Goal: Information Seeking & Learning: Learn about a topic

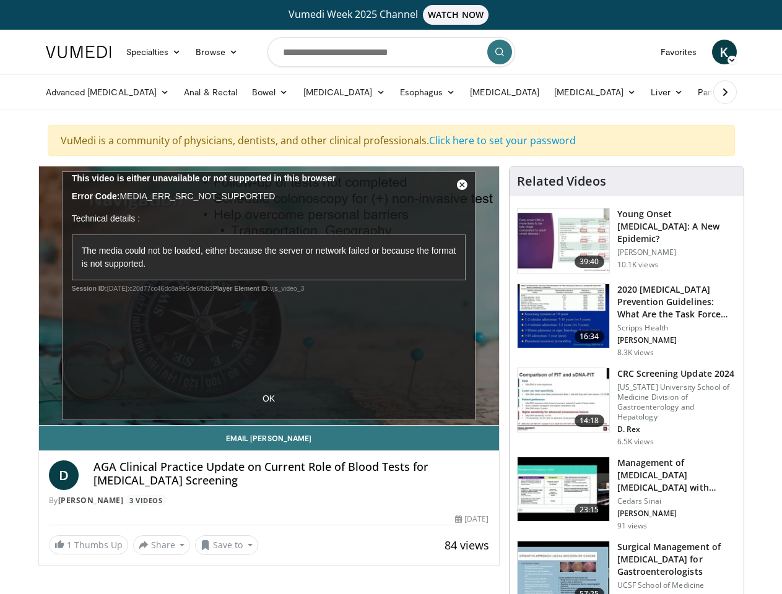
click at [123, 52] on link "Specialties" at bounding box center [154, 52] width 70 height 25
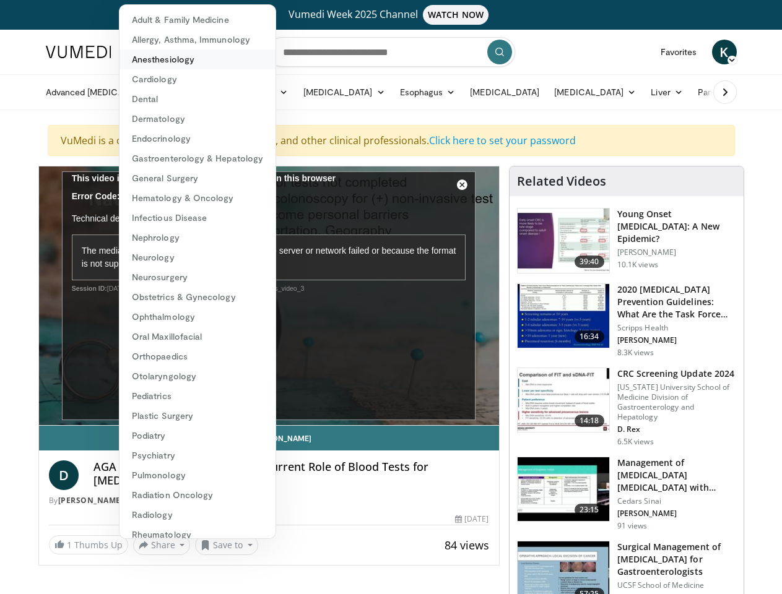
click at [186, 52] on link "Anesthesiology" at bounding box center [197, 60] width 156 height 20
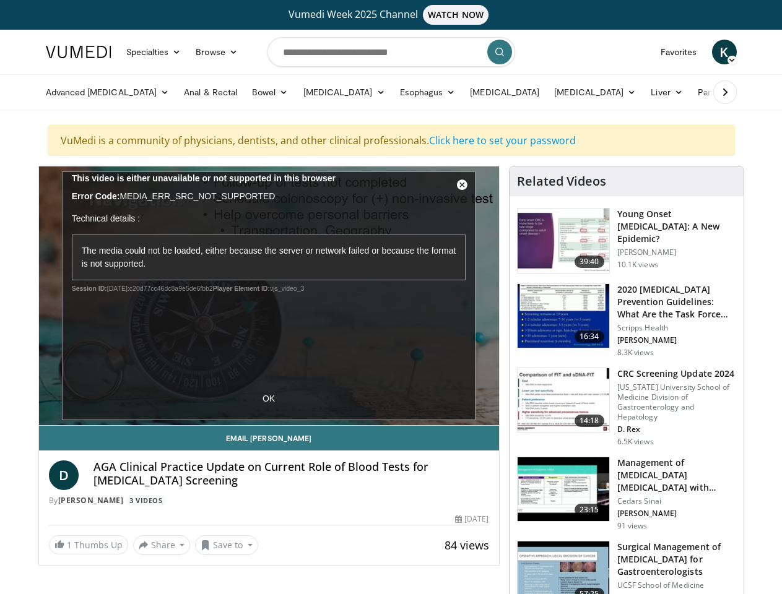
click at [736, 52] on span "K" at bounding box center [724, 52] width 25 height 25
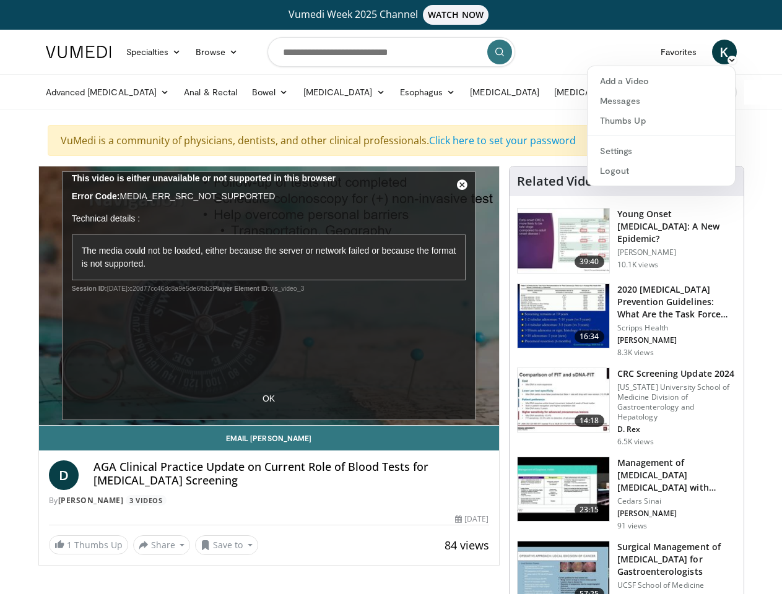
click at [64, 92] on link "Advanced [MEDICAL_DATA]" at bounding box center [107, 92] width 139 height 25
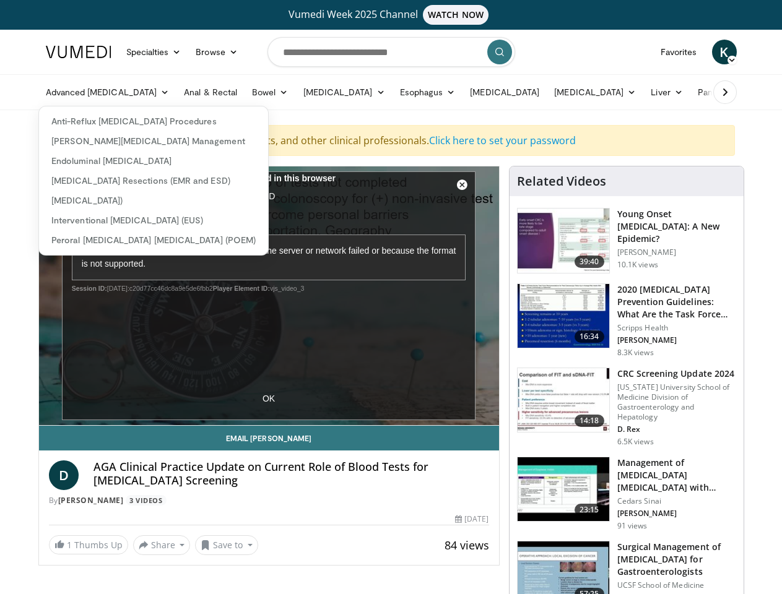
click at [244, 92] on link "Bowel" at bounding box center [269, 92] width 51 height 25
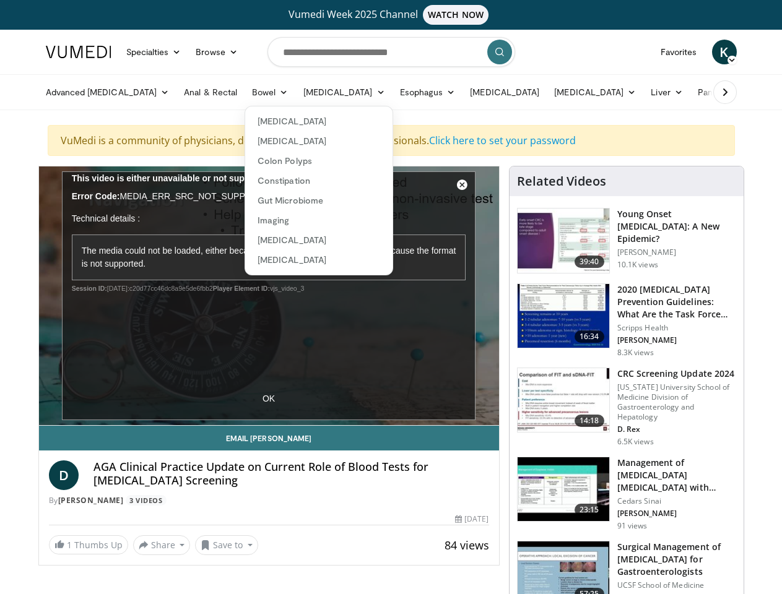
click at [296, 92] on link "[MEDICAL_DATA]" at bounding box center [344, 92] width 97 height 25
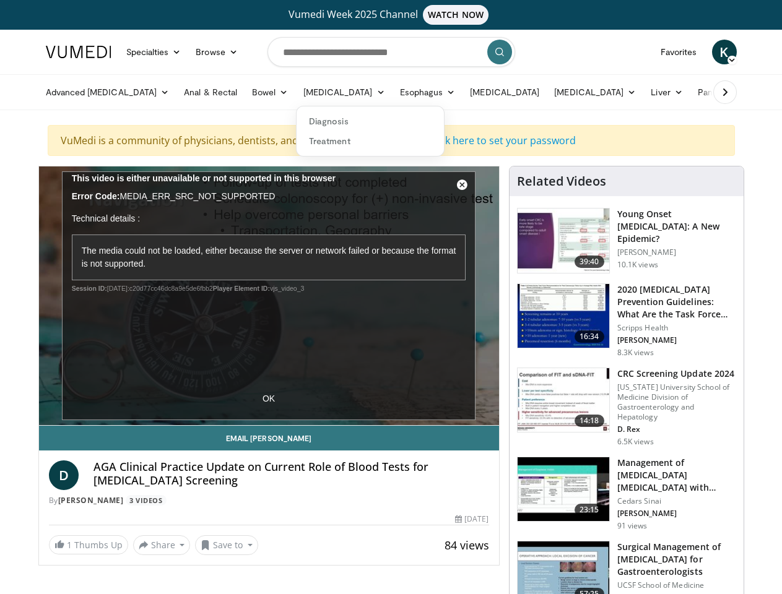
click at [392, 92] on link "Esophagus" at bounding box center [427, 92] width 71 height 25
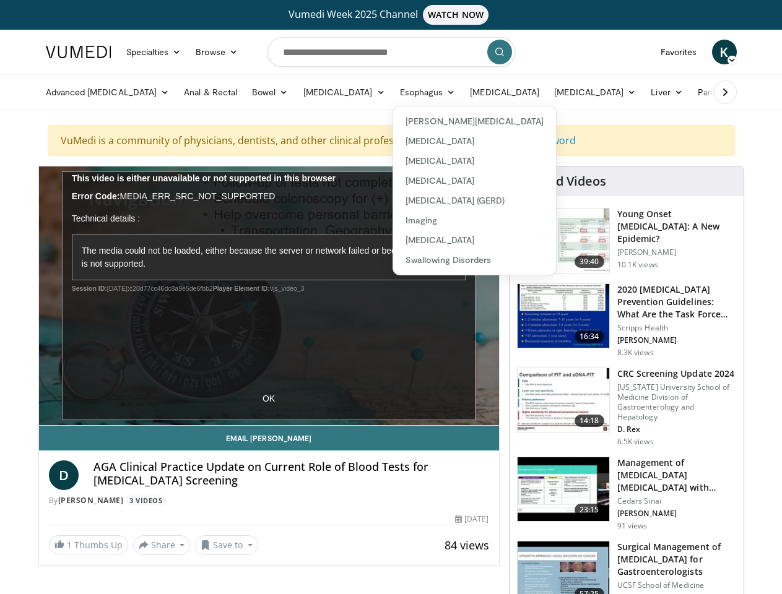
click at [546, 92] on link "[MEDICAL_DATA]" at bounding box center [594, 92] width 97 height 25
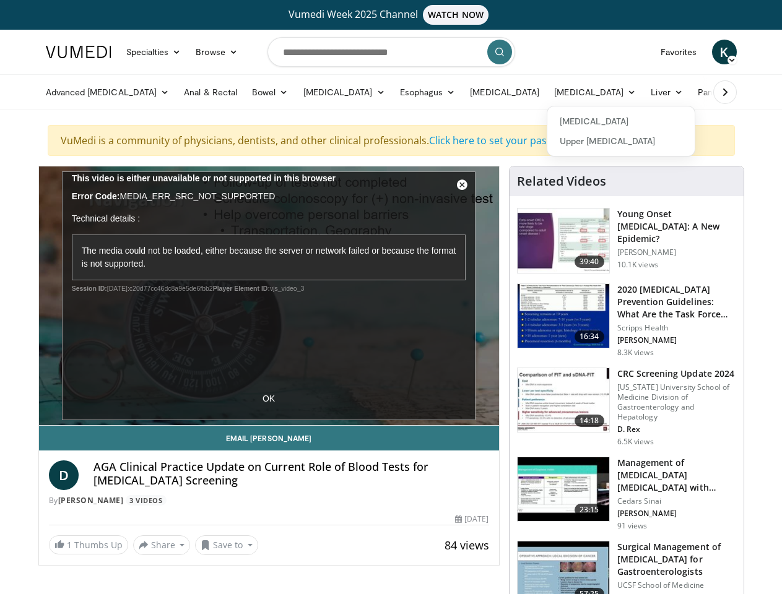
click at [643, 92] on link "Liver" at bounding box center [666, 92] width 46 height 25
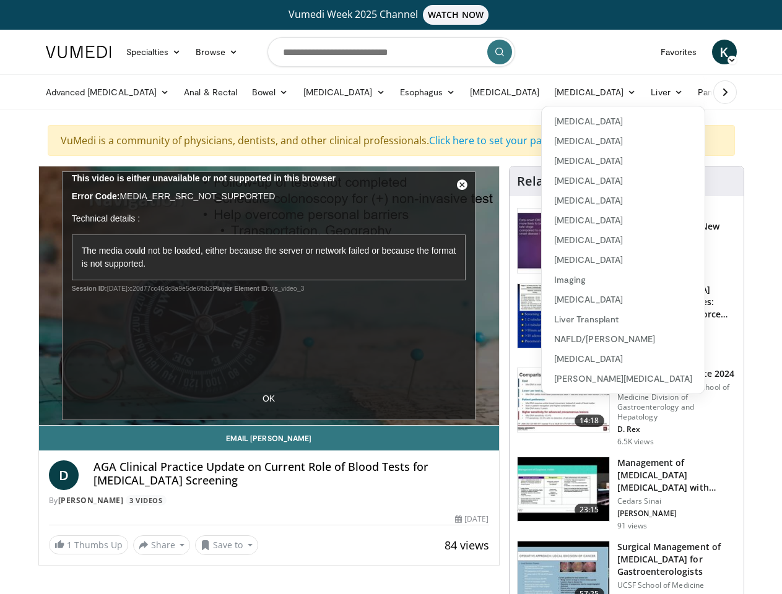
click at [690, 92] on link "Pancreas & [MEDICAL_DATA]" at bounding box center [762, 92] width 145 height 25
